Goal: Check status: Check status

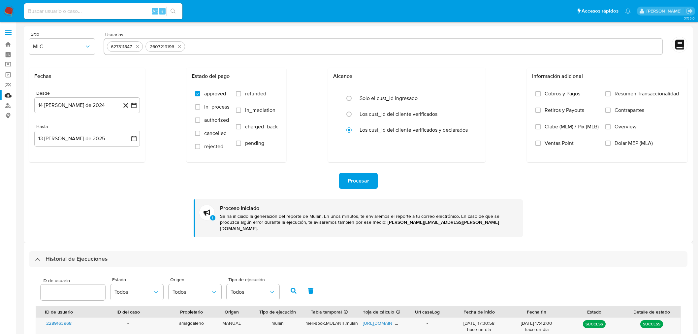
select select "10"
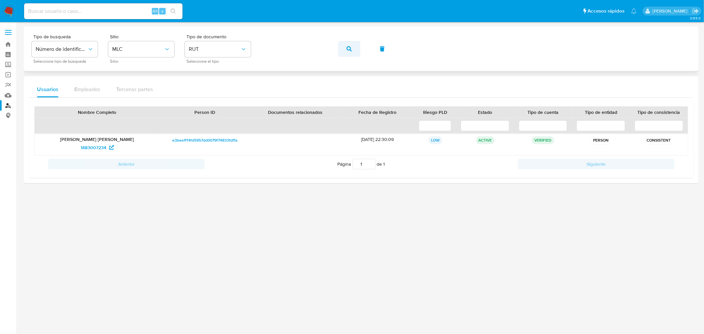
click at [350, 48] on icon "button" at bounding box center [348, 48] width 5 height 5
click at [98, 147] on span "1173824520" at bounding box center [93, 147] width 24 height 11
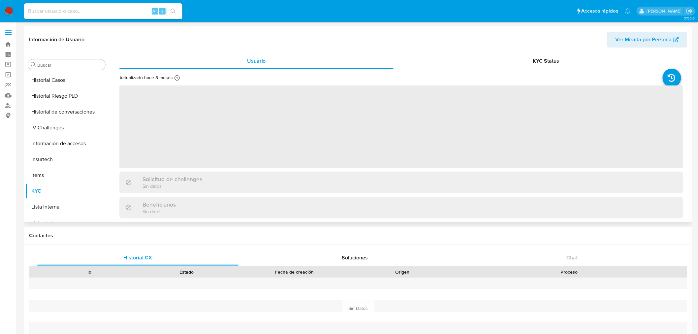
scroll to position [205, 0]
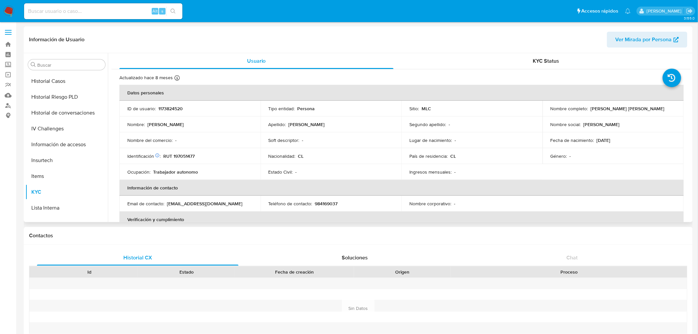
select select "10"
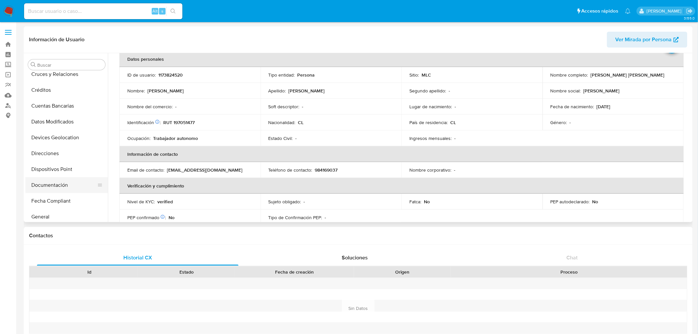
scroll to position [110, 0]
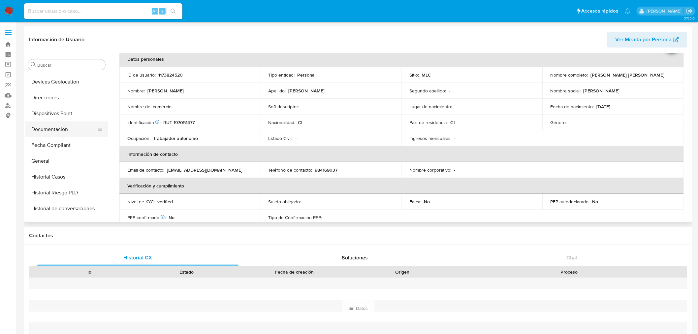
click at [63, 129] on button "Documentación" at bounding box center [63, 129] width 77 height 16
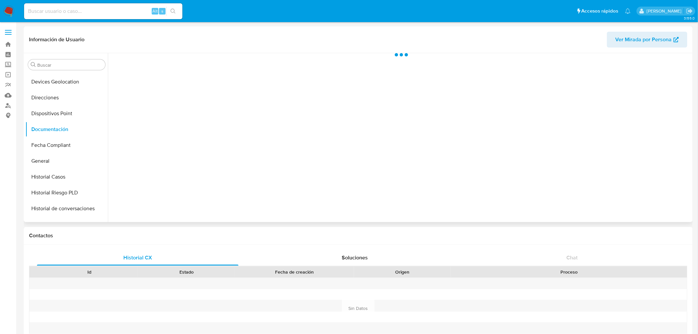
scroll to position [0, 0]
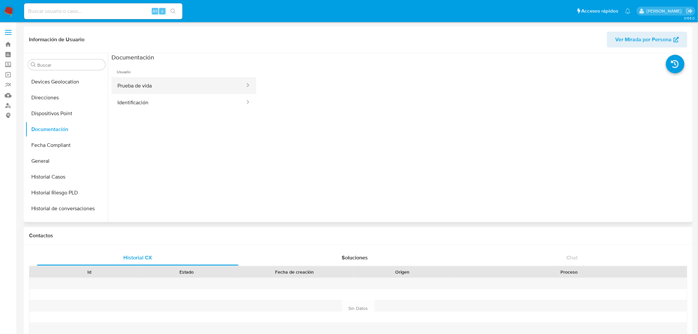
click at [151, 91] on button "Prueba de vida" at bounding box center [178, 85] width 134 height 17
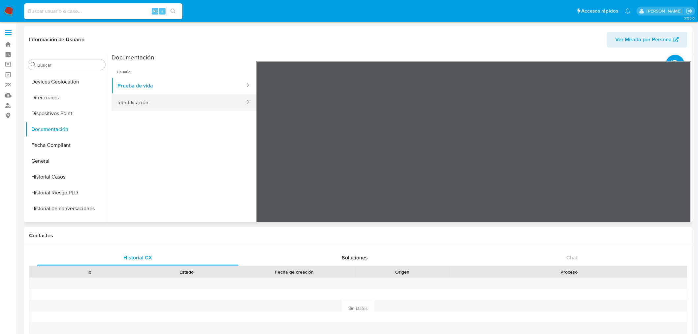
click at [160, 106] on button "Identificación" at bounding box center [178, 102] width 134 height 17
click at [678, 165] on icon at bounding box center [682, 168] width 13 height 13
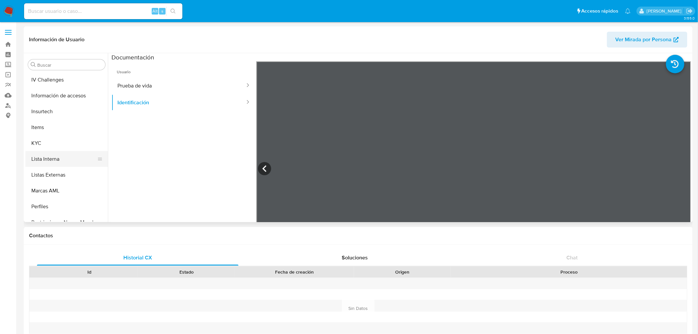
scroll to position [256, 0]
click at [53, 142] on button "KYC" at bounding box center [63, 142] width 77 height 16
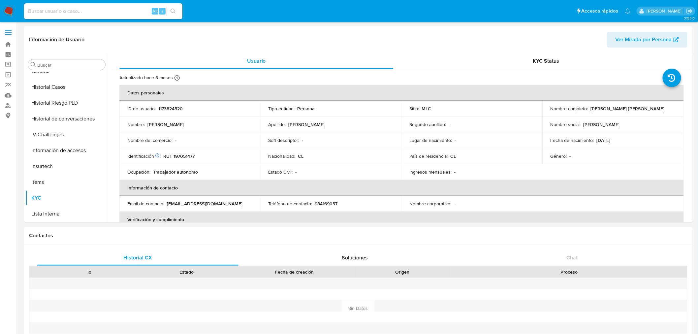
scroll to position [182, 0]
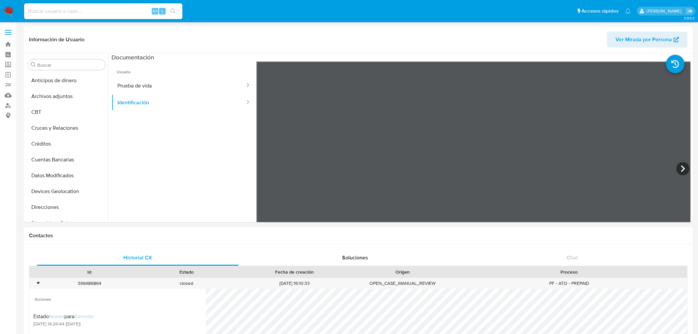
select select "10"
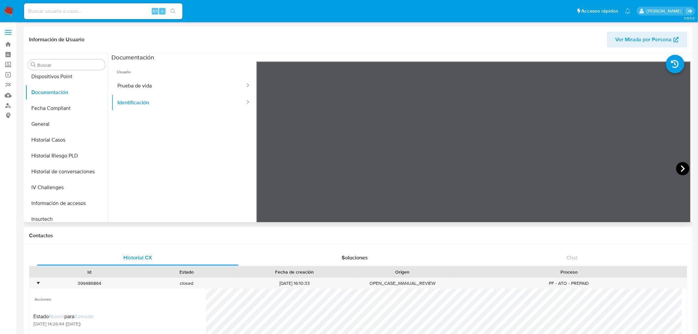
click at [680, 172] on icon at bounding box center [682, 168] width 13 height 13
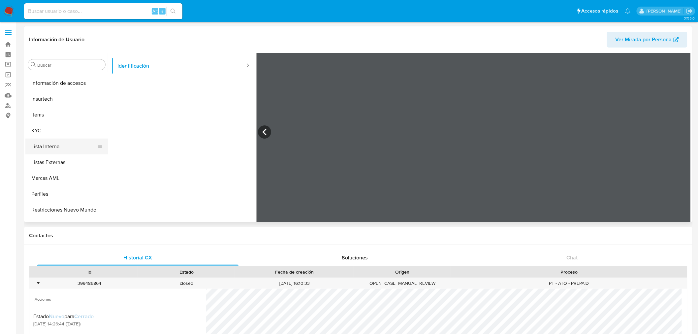
scroll to position [279, 0]
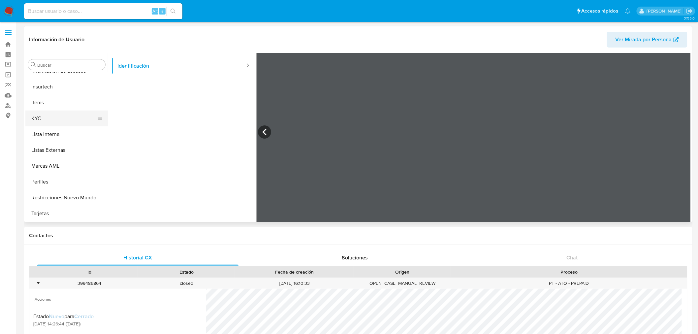
click at [54, 119] on button "KYC" at bounding box center [63, 118] width 77 height 16
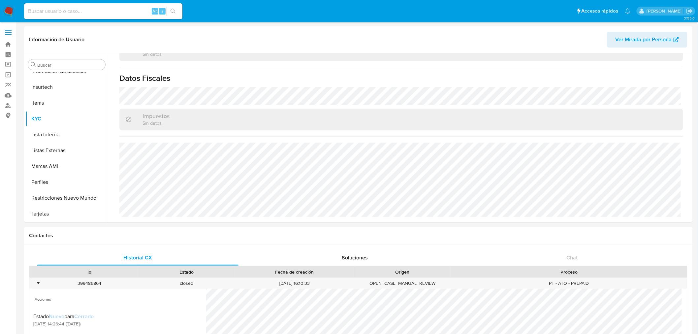
scroll to position [363, 0]
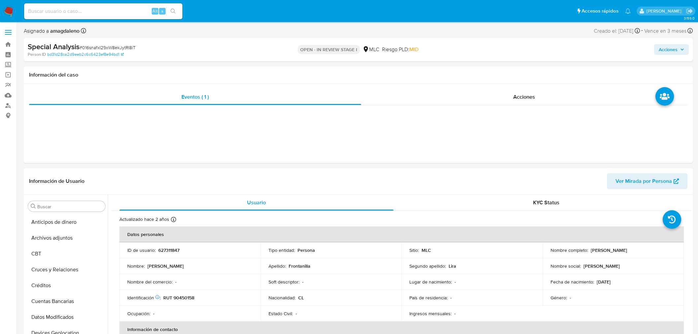
select select "10"
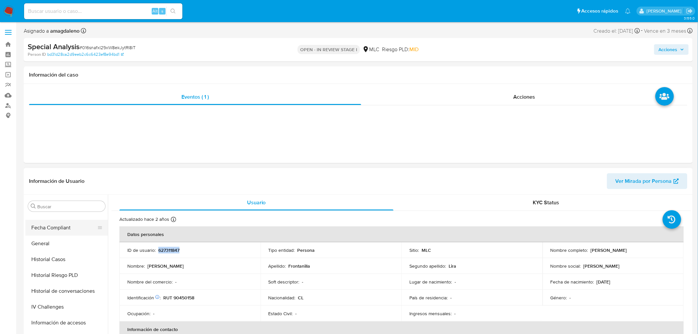
scroll to position [132, 0]
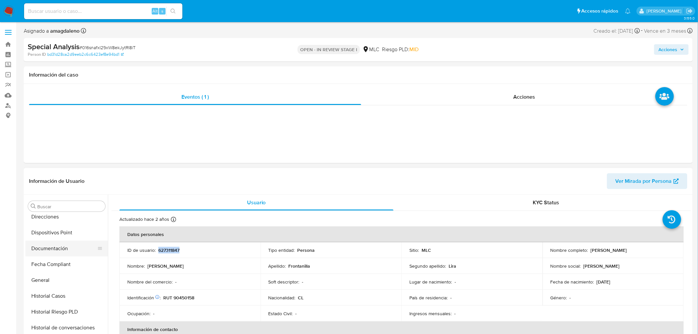
click at [61, 249] on button "Documentación" at bounding box center [63, 248] width 77 height 16
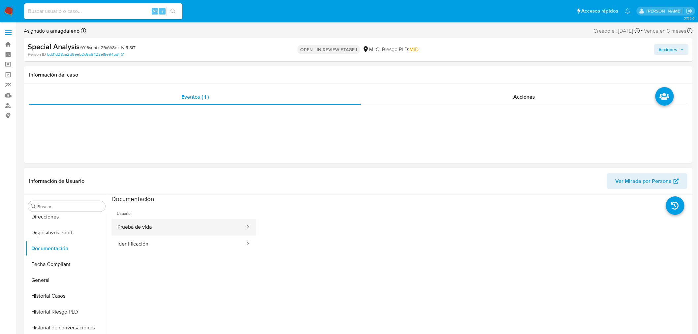
click at [152, 227] on button "Prueba de vida" at bounding box center [178, 227] width 134 height 17
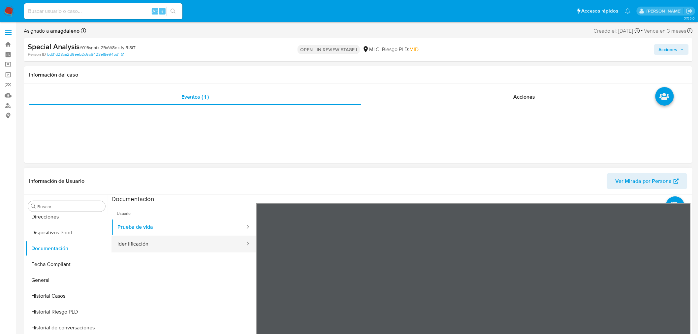
click at [153, 240] on button "Identificación" at bounding box center [178, 244] width 134 height 17
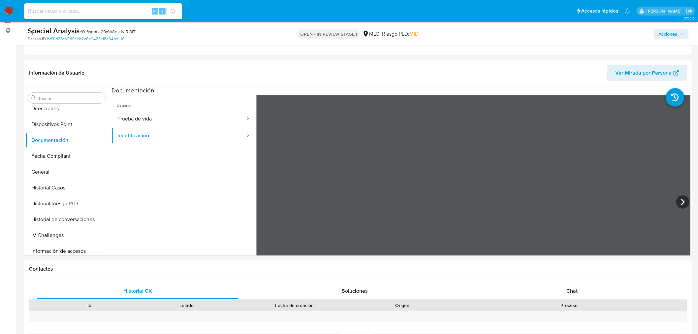
scroll to position [96, 0]
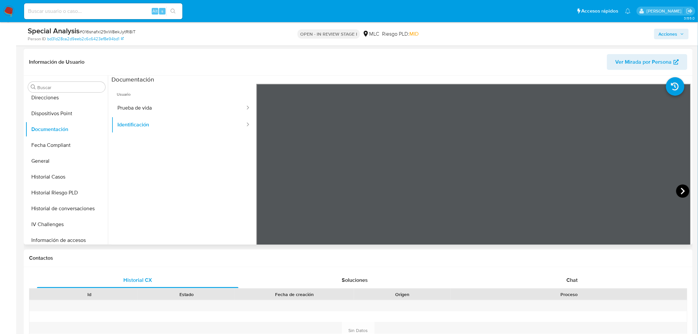
click at [676, 188] on icon at bounding box center [682, 190] width 13 height 13
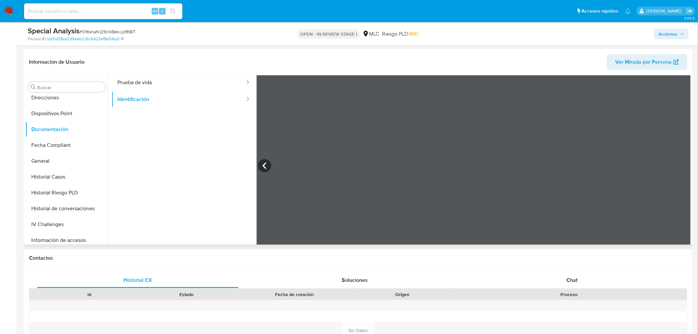
scroll to position [55, 0]
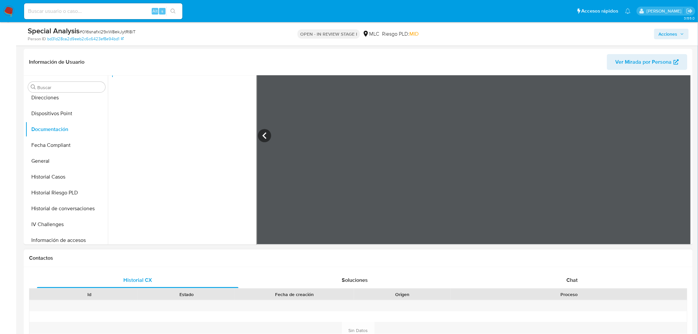
click at [262, 131] on icon at bounding box center [264, 135] width 13 height 13
click at [684, 131] on icon at bounding box center [682, 135] width 13 height 13
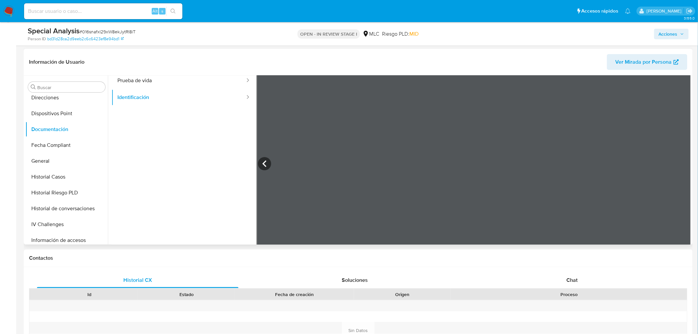
scroll to position [0, 0]
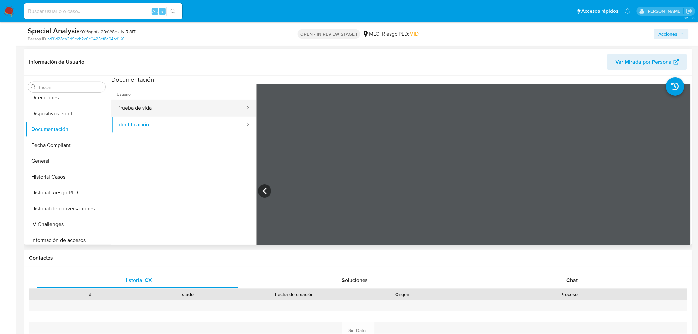
click at [154, 110] on button "Prueba de vida" at bounding box center [178, 108] width 134 height 17
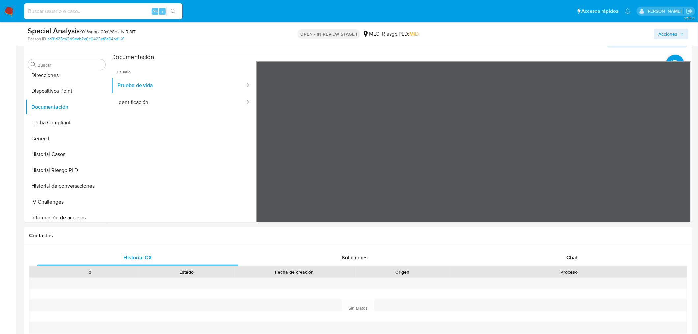
scroll to position [25, 0]
